Goal: Task Accomplishment & Management: Manage account settings

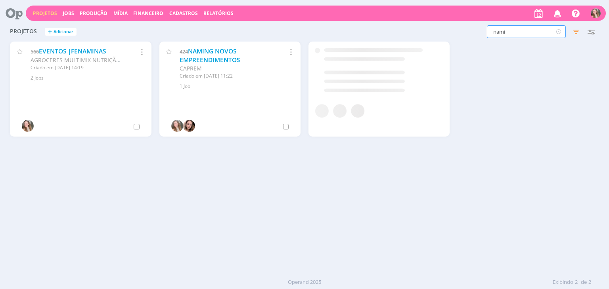
drag, startPoint x: 474, startPoint y: 31, endPoint x: 464, endPoint y: 30, distance: 10.0
click at [464, 30] on div "nami Filtros Filtrar Limpar nami Status Clientes 4 selecionados Data de criação…" at bounding box center [491, 31] width 216 height 13
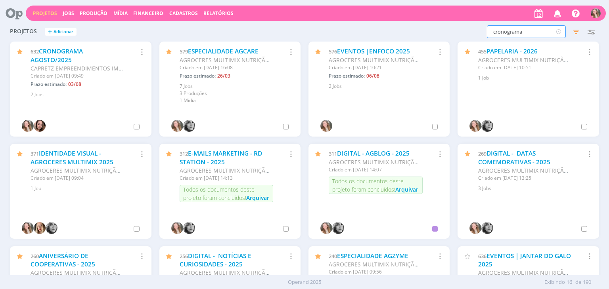
type input "cronograma"
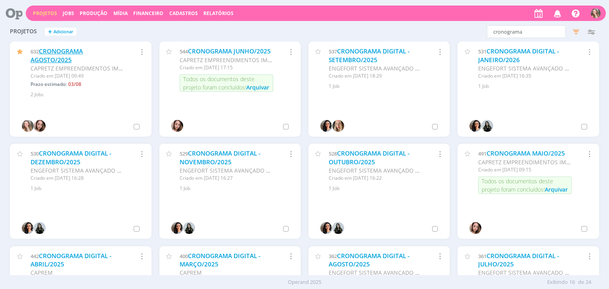
click at [49, 53] on link "CRONOGRAMA AGOSTO/2025" at bounding box center [57, 55] width 52 height 17
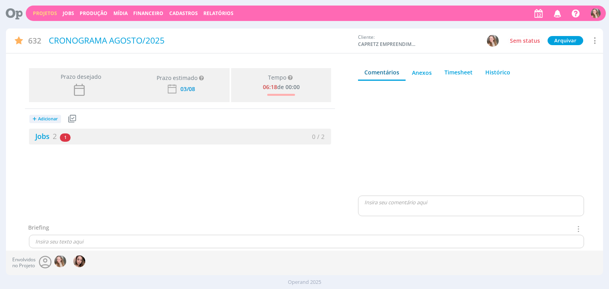
click at [92, 127] on div "+ Adicionar Projetos Jobs Produção Mídia Jobs 2 1 atrasado 0 / 2" at bounding box center [180, 127] width 310 height 36
click at [92, 132] on div "Jobs 2 1 atrasado" at bounding box center [104, 136] width 151 height 11
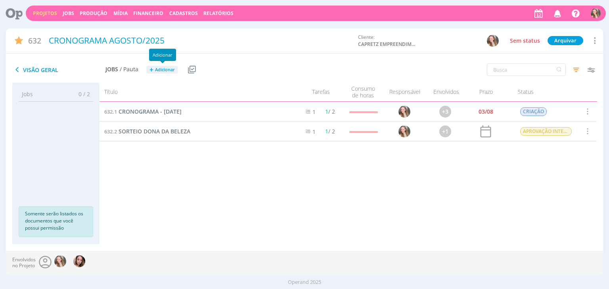
click at [155, 68] on span "Adicionar" at bounding box center [165, 69] width 20 height 5
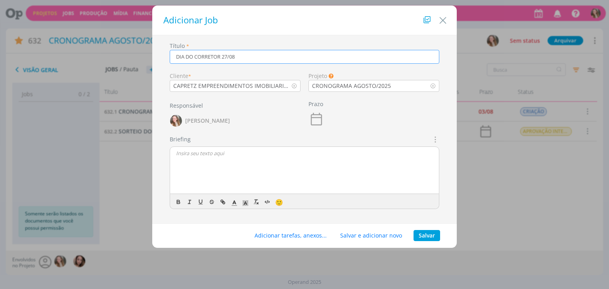
type input "DIA DO CORRETOR 27/08"
click at [203, 159] on div "R" at bounding box center [304, 171] width 269 height 48
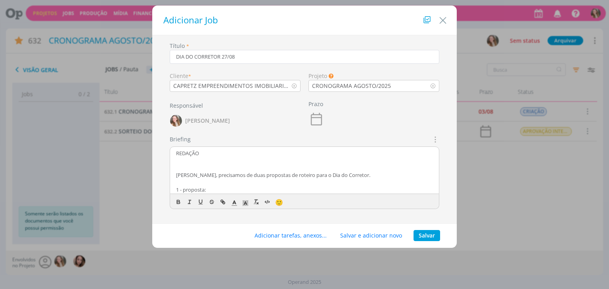
drag, startPoint x: 275, startPoint y: 191, endPoint x: 166, endPoint y: 140, distance: 120.9
click at [166, 140] on div "Briefings Predefinidos Não há briefings cadastrados. Briefing REDAÇÃO Bruna, pr…" at bounding box center [304, 175] width 277 height 80
copy div "REDAÇÃO Bruna, precisamos de duas propostas de roteiro para o Dia do Corretor. …"
click at [423, 232] on button "Salvar" at bounding box center [426, 235] width 27 height 11
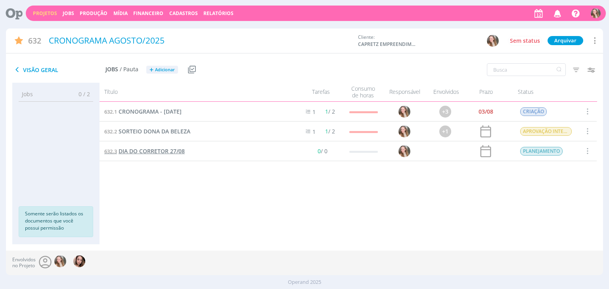
click at [144, 152] on span "DIA DO CORRETOR 27/08" at bounding box center [152, 151] width 66 height 8
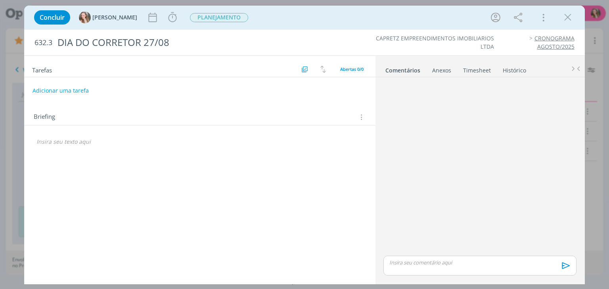
click at [81, 146] on div "dialog" at bounding box center [200, 141] width 338 height 13
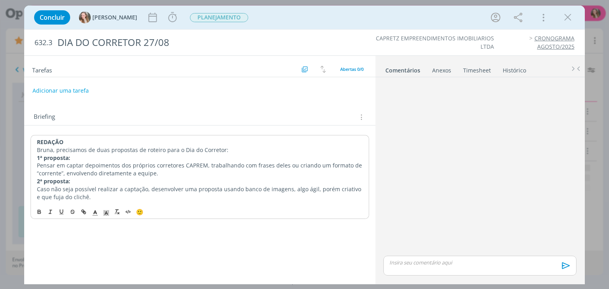
click at [71, 144] on p "REDAÇÃO" at bounding box center [199, 142] width 325 height 8
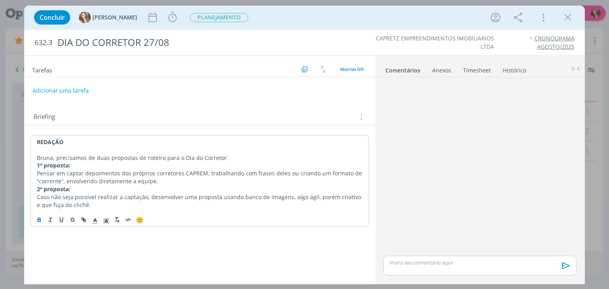
click at [238, 159] on p "Bruna, precisamos de duas propostas de roteiro para o Dia do Corretor:" at bounding box center [199, 158] width 325 height 8
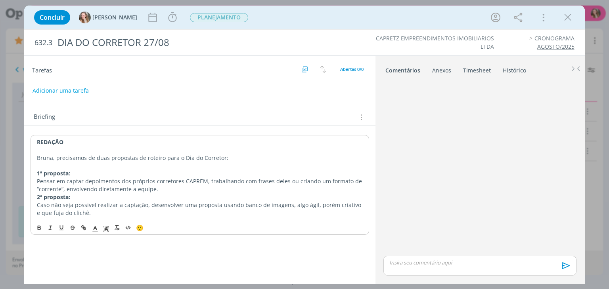
click at [182, 188] on p "Pensar em captar depoimentos dos próprios corretores CAPREM, trabalhando com fr…" at bounding box center [199, 186] width 325 height 16
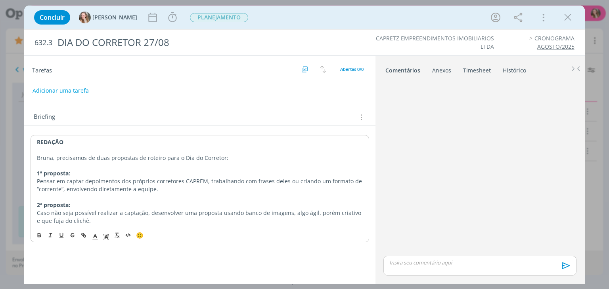
click at [97, 219] on p "Caso não seja possível realizar a captação, desenvolver uma proposta usando ban…" at bounding box center [199, 217] width 325 height 16
click at [66, 89] on button "Adicionar uma tarefa" at bounding box center [60, 90] width 56 height 13
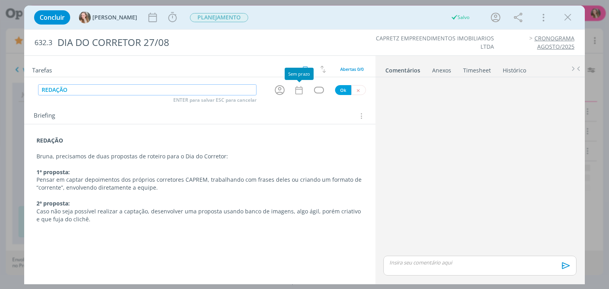
click at [280, 88] on icon "dialog" at bounding box center [280, 90] width 12 height 12
type input "REDAÇÃO"
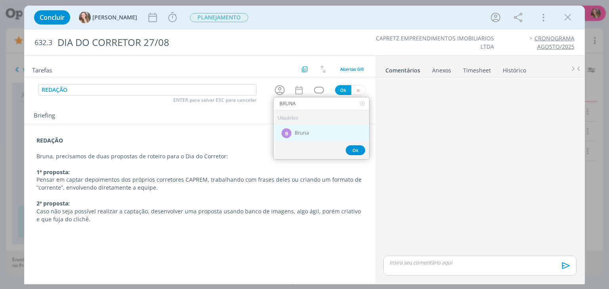
type input "BRUNA"
click at [297, 135] on div "B Bruna" at bounding box center [322, 133] width 96 height 16
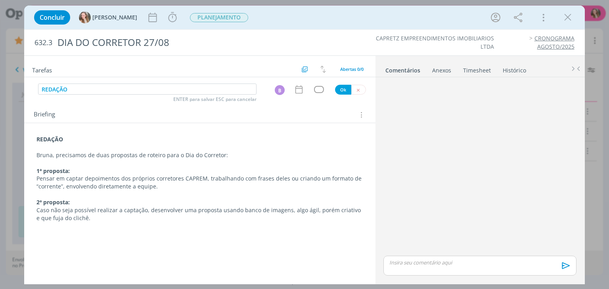
click at [302, 92] on icon "dialog" at bounding box center [298, 90] width 7 height 8
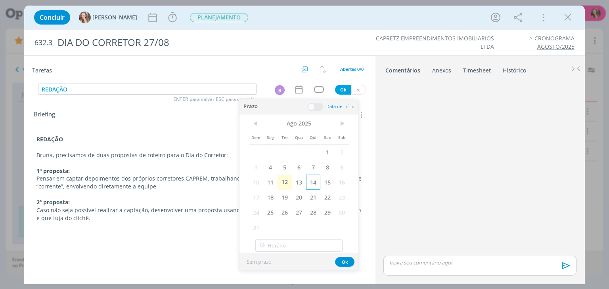
click at [310, 183] on span "14" at bounding box center [313, 182] width 14 height 15
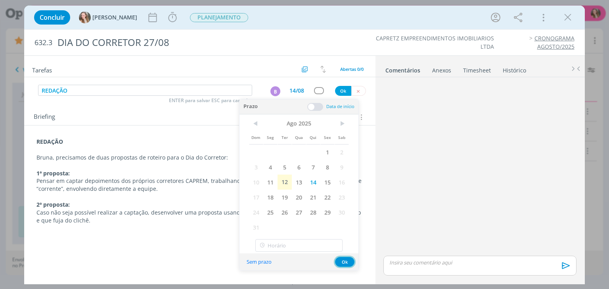
click at [346, 257] on button "Ok" at bounding box center [344, 262] width 19 height 10
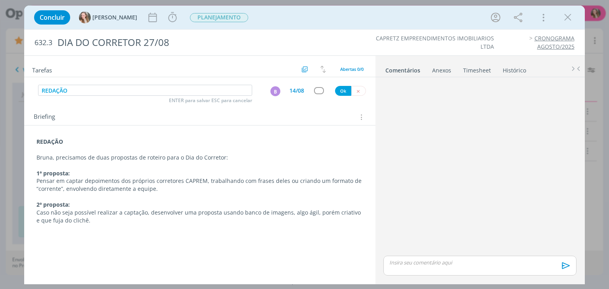
click at [338, 81] on div "dialog" at bounding box center [199, 80] width 351 height 6
click at [337, 93] on button "Ok" at bounding box center [343, 91] width 16 height 10
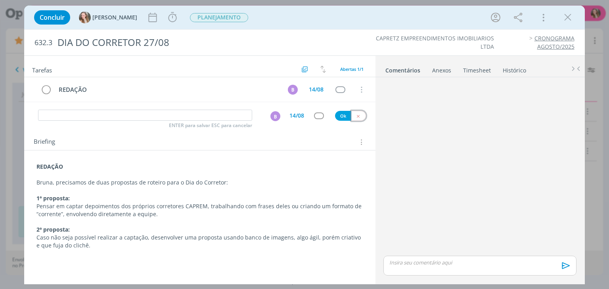
click at [355, 118] on button "dialog" at bounding box center [358, 116] width 15 height 10
click at [259, 180] on p "Bruna, precisamos de duas propostas de roteiro para o Dia do Corretor:" at bounding box center [199, 183] width 326 height 8
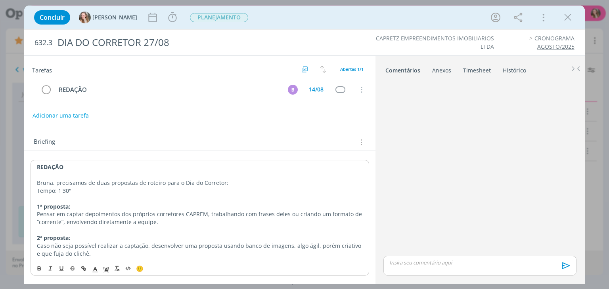
click at [243, 183] on p "Bruna, precisamos de duas propostas de roteiro para o Dia do Corretor:" at bounding box center [199, 183] width 325 height 8
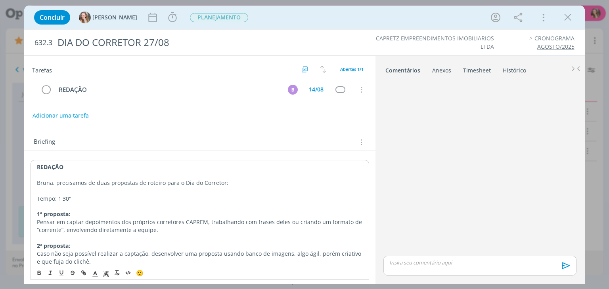
click at [173, 190] on p "dialog" at bounding box center [199, 191] width 325 height 8
click at [157, 197] on p "Tempo: 1'30"" at bounding box center [199, 199] width 325 height 8
click at [192, 19] on span "PLANEJAMENTO" at bounding box center [219, 17] width 58 height 9
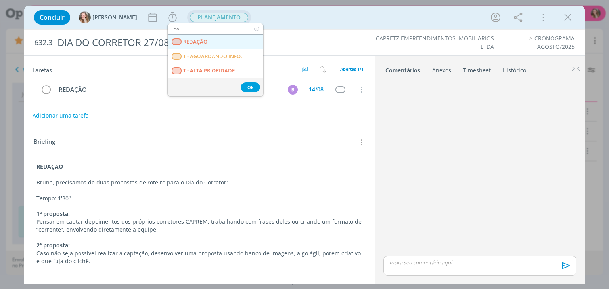
type input "da"
click at [201, 45] on link "REDAÇÃO" at bounding box center [216, 42] width 96 height 15
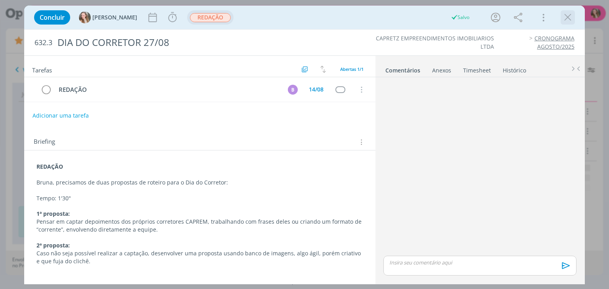
click at [566, 16] on icon "dialog" at bounding box center [568, 17] width 12 height 12
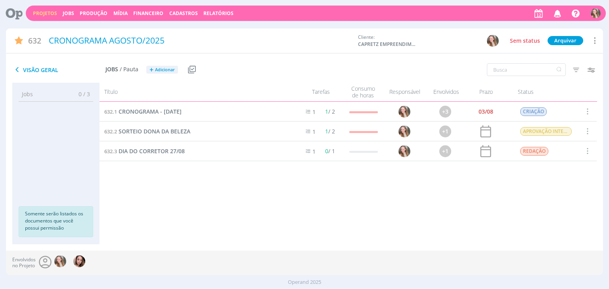
click at [35, 16] on link "Projetos" at bounding box center [45, 13] width 24 height 7
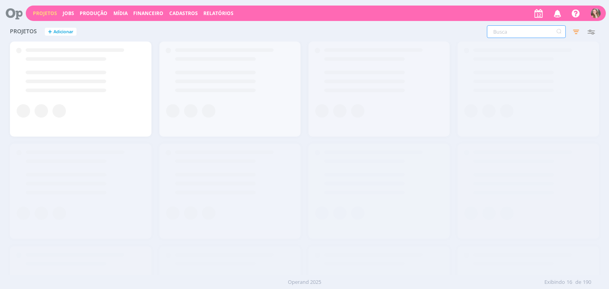
click at [517, 34] on input "text" at bounding box center [526, 31] width 79 height 13
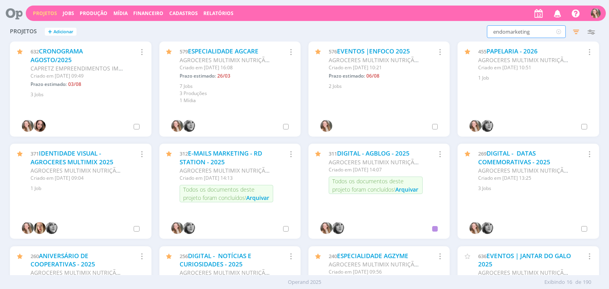
type input "endomarketing"
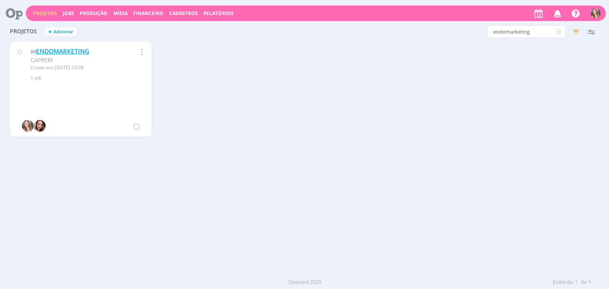
click at [58, 50] on link "ENDOMARKETING" at bounding box center [62, 51] width 53 height 8
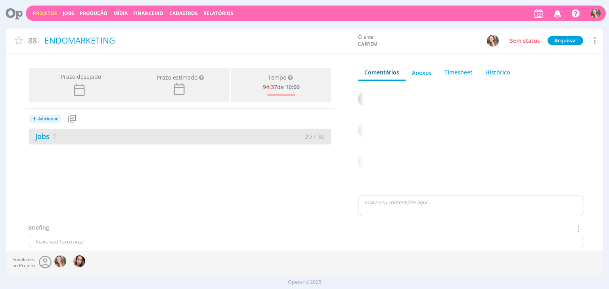
click at [116, 140] on div "Jobs 1" at bounding box center [104, 136] width 151 height 11
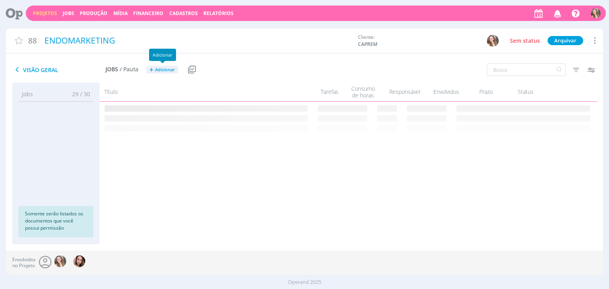
click at [169, 69] on span "Adicionar" at bounding box center [165, 69] width 20 height 5
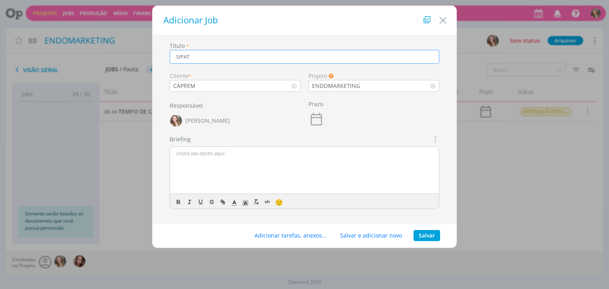
type input "SIPAT"
click at [197, 147] on div "dialog" at bounding box center [305, 171] width 270 height 48
click at [197, 156] on p "dialog" at bounding box center [304, 153] width 257 height 7
click at [424, 241] on div "Adicionar tarefas, anexos... Salvar e adicionar novo Salvar" at bounding box center [304, 236] width 304 height 25
click at [419, 233] on button "Salvar" at bounding box center [426, 235] width 27 height 11
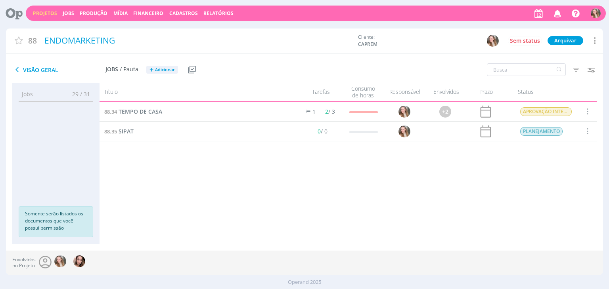
click at [124, 132] on span "SIPAT" at bounding box center [126, 132] width 15 height 8
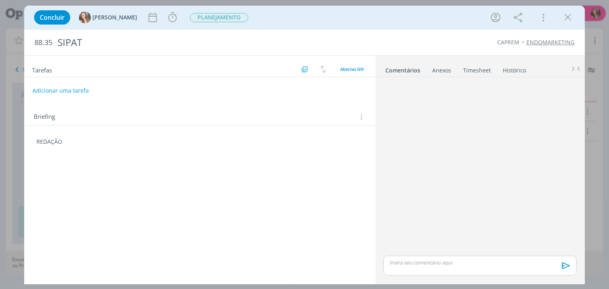
click at [82, 151] on div "REDAÇÃO 🙂" at bounding box center [200, 143] width 338 height 17
click at [79, 145] on div "REDAÇÃO" at bounding box center [200, 141] width 338 height 13
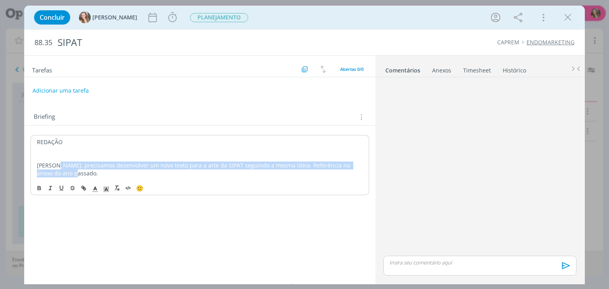
copy p "precisamos desenvolver um novo texto para a arte da SIPAT seguindo a mesma idei…"
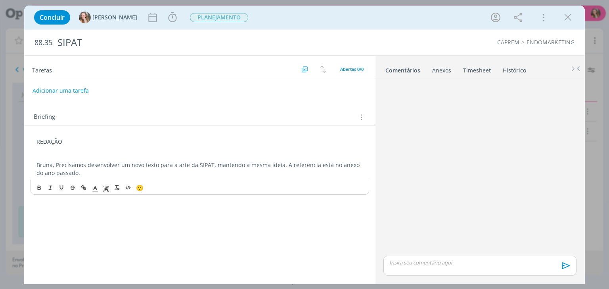
click at [57, 163] on p "Bruna, Precisamos desenvolver um novo texto para a arte da SIPAT, mantendo a me…" at bounding box center [199, 169] width 326 height 16
click at [443, 72] on div "Anexos 0" at bounding box center [441, 71] width 19 height 8
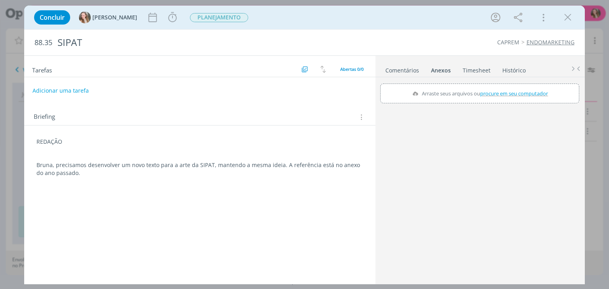
click at [484, 92] on span "procure em seu computador" at bounding box center [514, 93] width 68 height 7
click at [484, 86] on input "Arraste seus arquivos ou procure em seu computador" at bounding box center [479, 85] width 199 height 2
type input "C:\fakepath\Post Brindes Sipat 2024.png"
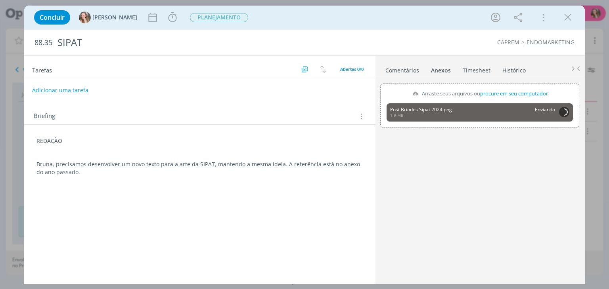
click at [55, 94] on button "Adicionar uma tarefa" at bounding box center [60, 90] width 56 height 13
type input "REDAÇÃO"
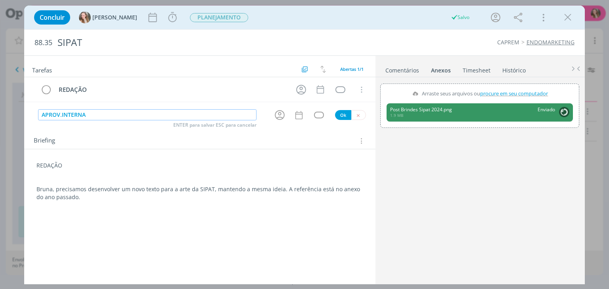
type input "APROV.INTERNA"
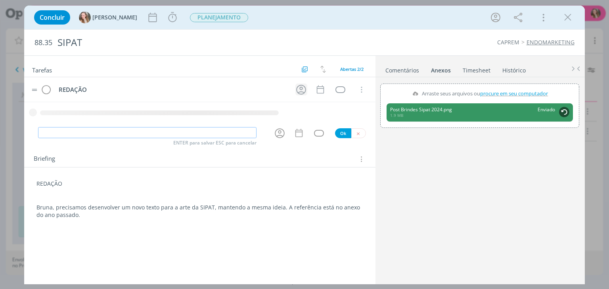
click at [295, 92] on icon "dialog" at bounding box center [301, 90] width 12 height 12
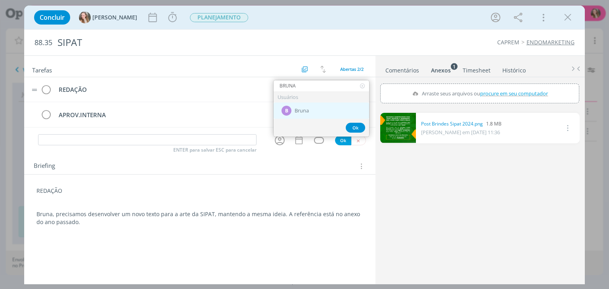
type input "BRUNA"
click at [298, 106] on div "B Bruna" at bounding box center [322, 111] width 96 height 16
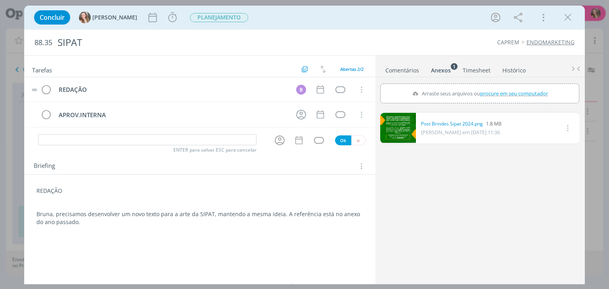
click at [318, 96] on tr "REDAÇÃO B Cancelar" at bounding box center [199, 89] width 351 height 25
click at [316, 82] on tr "REDAÇÃO B Cancelar" at bounding box center [199, 89] width 351 height 25
click at [320, 90] on icon "dialog" at bounding box center [320, 89] width 10 height 10
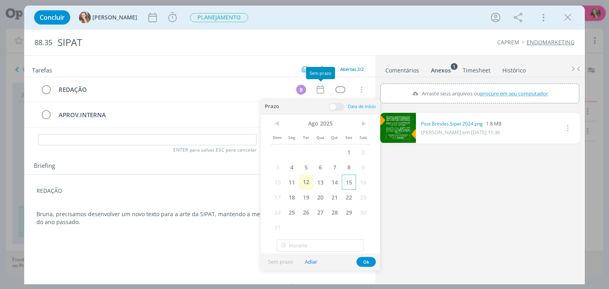
click at [346, 182] on span "15" at bounding box center [349, 182] width 14 height 15
click at [366, 262] on button "Ok" at bounding box center [365, 262] width 19 height 10
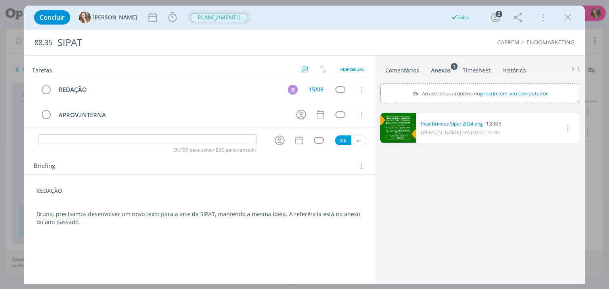
click at [200, 11] on span "PLANEJAMENTO" at bounding box center [219, 17] width 64 height 14
click at [199, 18] on span "PLANEJAMENTO" at bounding box center [219, 17] width 58 height 9
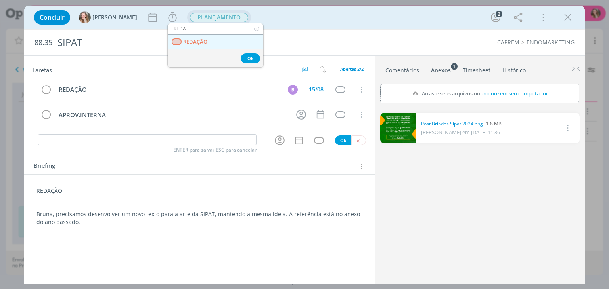
type input "REDA"
click at [198, 36] on link "REDAÇÃO" at bounding box center [216, 42] width 96 height 15
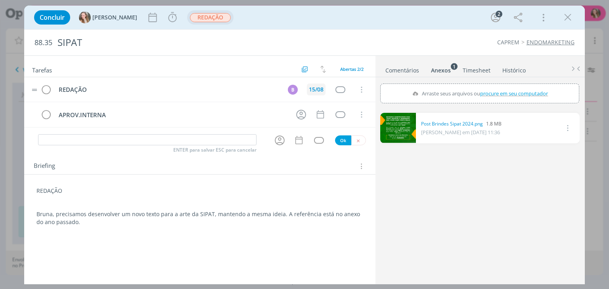
click at [314, 91] on div "15/08" at bounding box center [316, 90] width 15 height 6
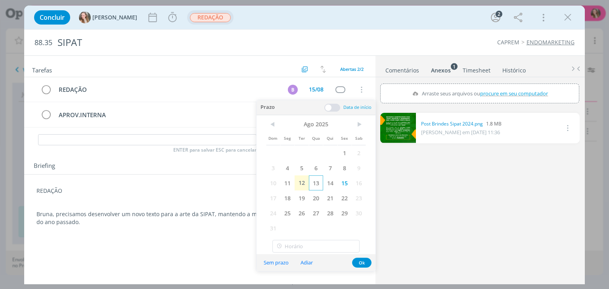
click at [314, 183] on span "13" at bounding box center [316, 183] width 14 height 15
click at [366, 263] on button "Ok" at bounding box center [361, 263] width 19 height 10
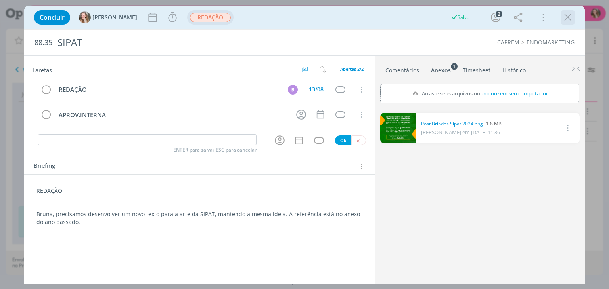
click at [570, 20] on icon "dialog" at bounding box center [568, 17] width 12 height 12
